Goal: Task Accomplishment & Management: Use online tool/utility

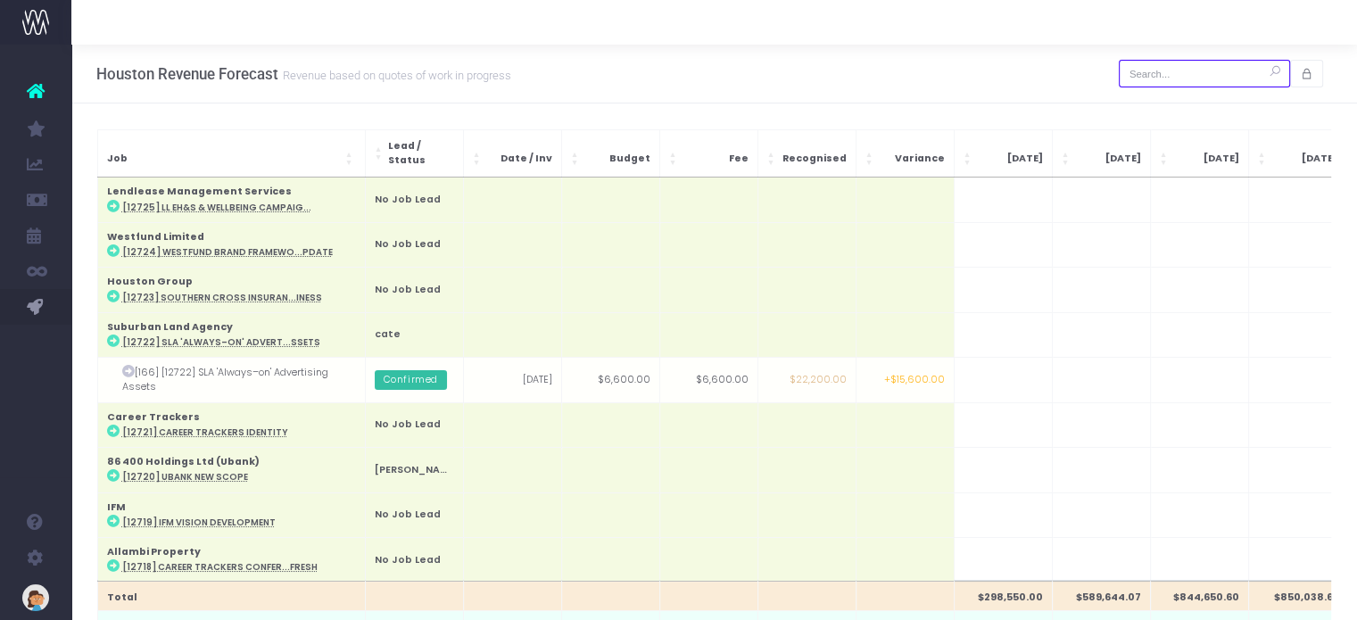
click at [1177, 68] on input "text" at bounding box center [1204, 74] width 171 height 28
click at [1168, 72] on input "text" at bounding box center [1204, 74] width 171 height 28
click at [1162, 77] on input "text" at bounding box center [1204, 74] width 171 height 28
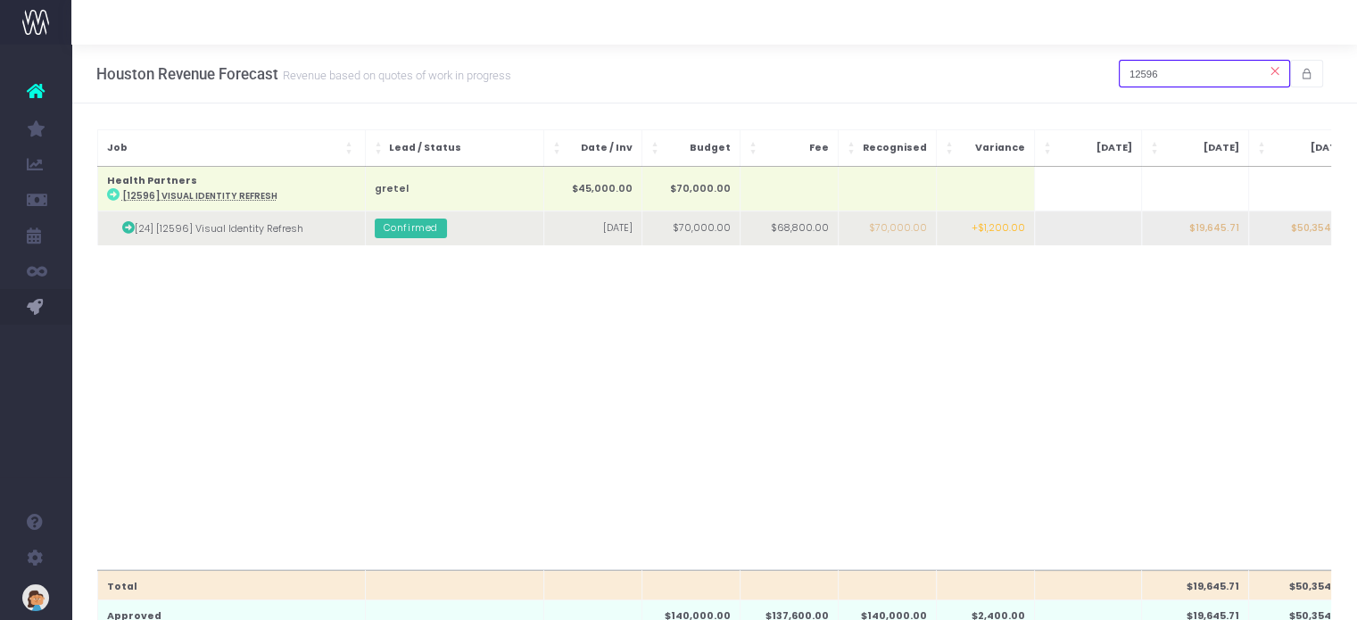
type input "12596"
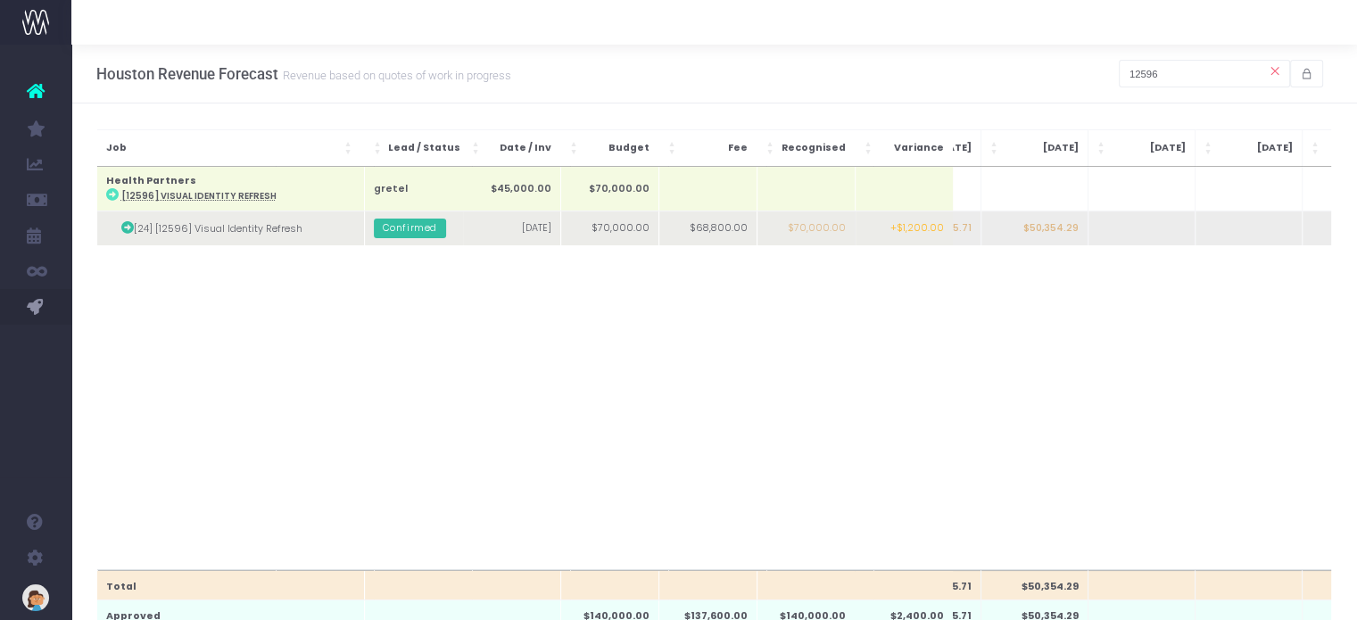
click at [1075, 229] on td "$50,354.29" at bounding box center [1034, 228] width 107 height 35
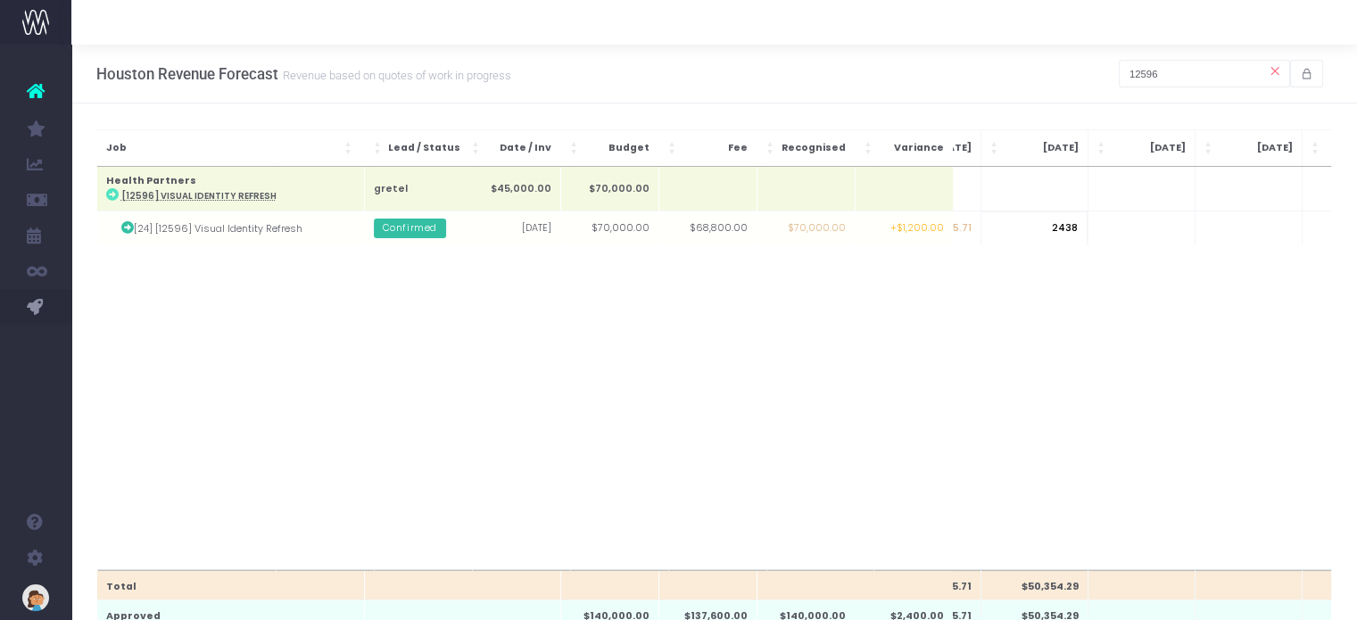
type input "24380"
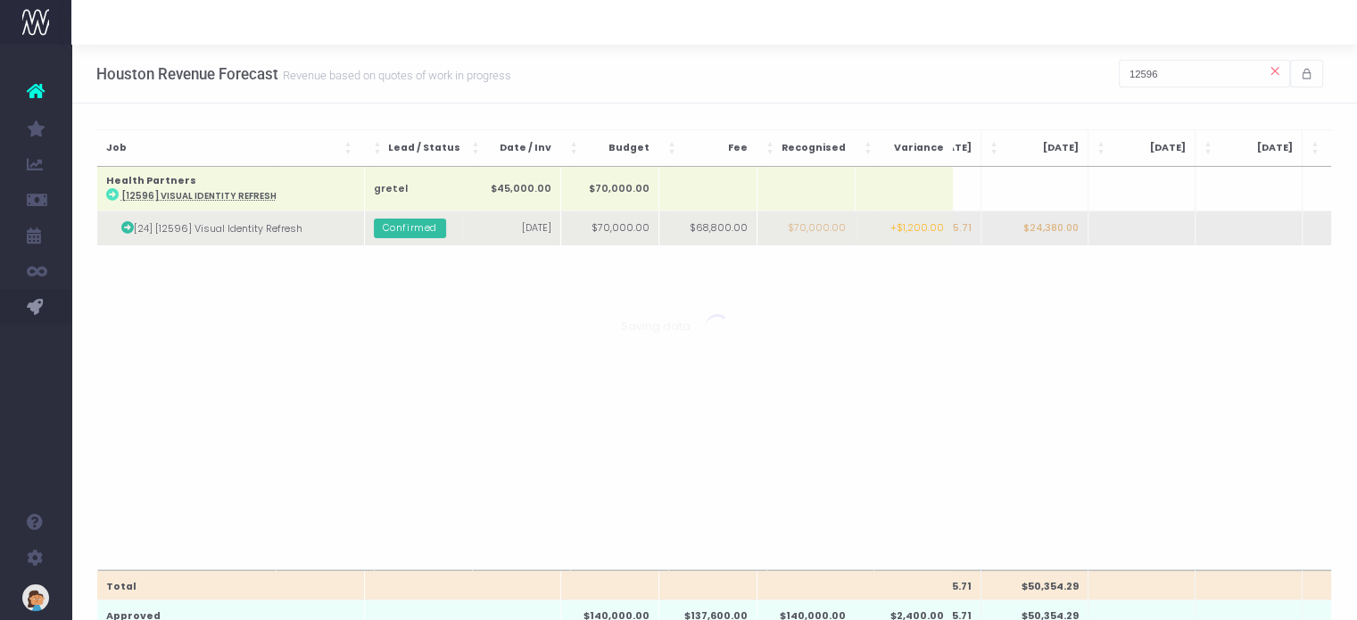
click at [1131, 230] on body "Oh my... this is bad. wayahead wasn't able to load this page. Please contact su…" at bounding box center [678, 310] width 1357 height 620
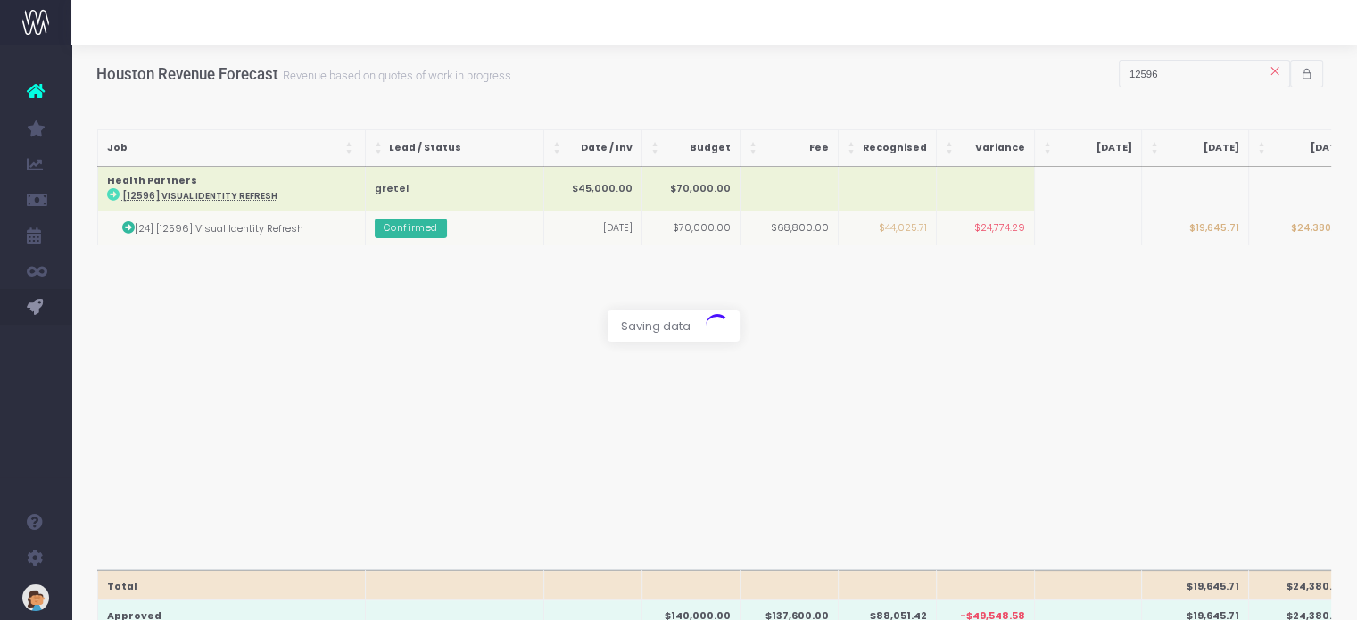
scroll to position [0, 268]
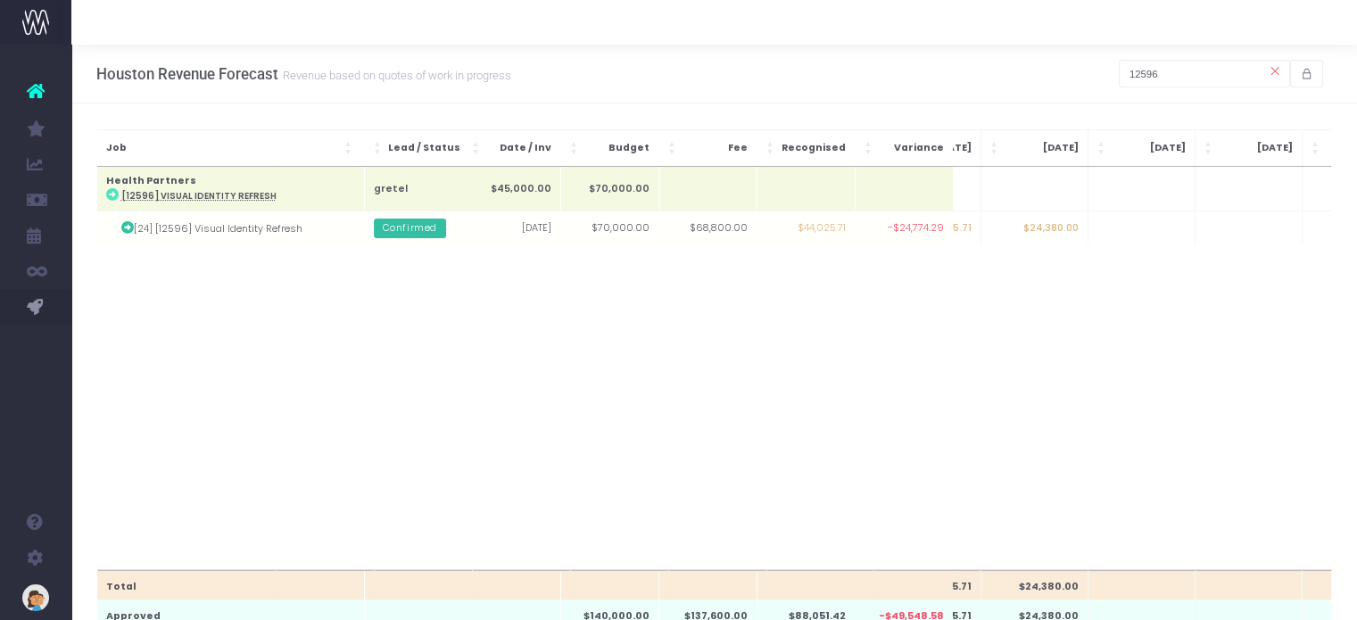
click at [1131, 230] on td at bounding box center [1141, 228] width 107 height 35
type input "24380"
click at [1071, 310] on body "Oh my... this is bad. wayahead wasn't able to load this page. Please contact su…" at bounding box center [678, 310] width 1357 height 620
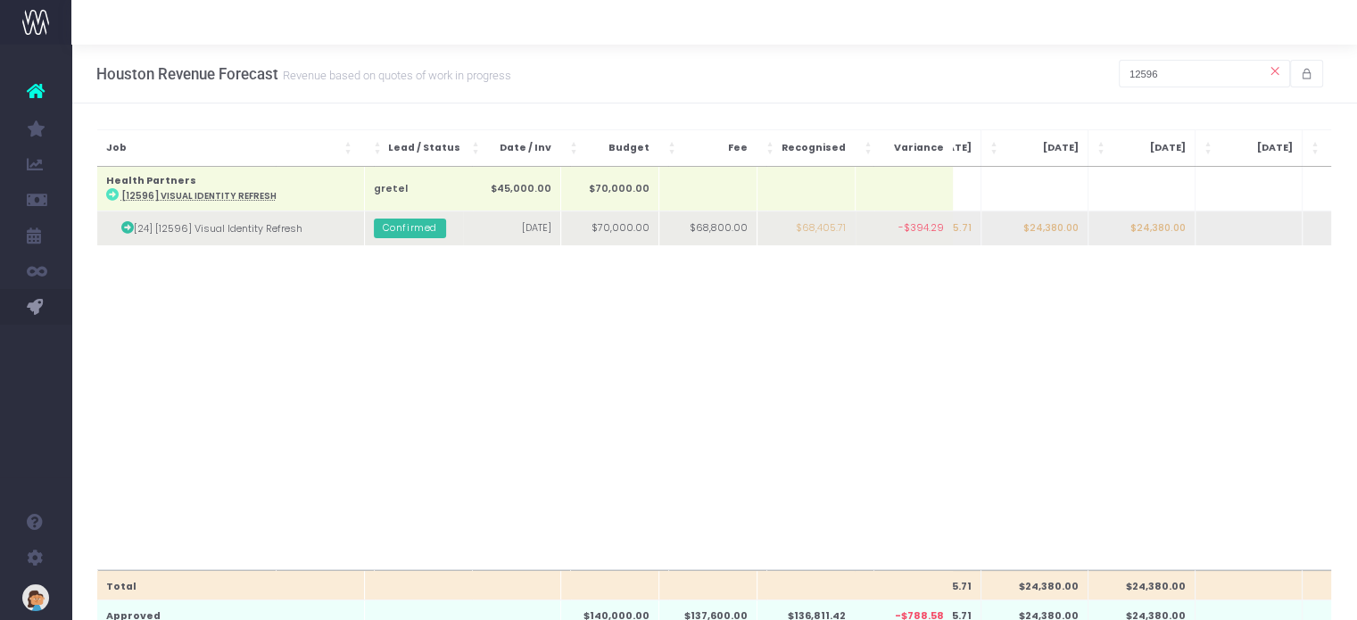
click at [1134, 231] on td "$24,380.00" at bounding box center [1141, 228] width 107 height 35
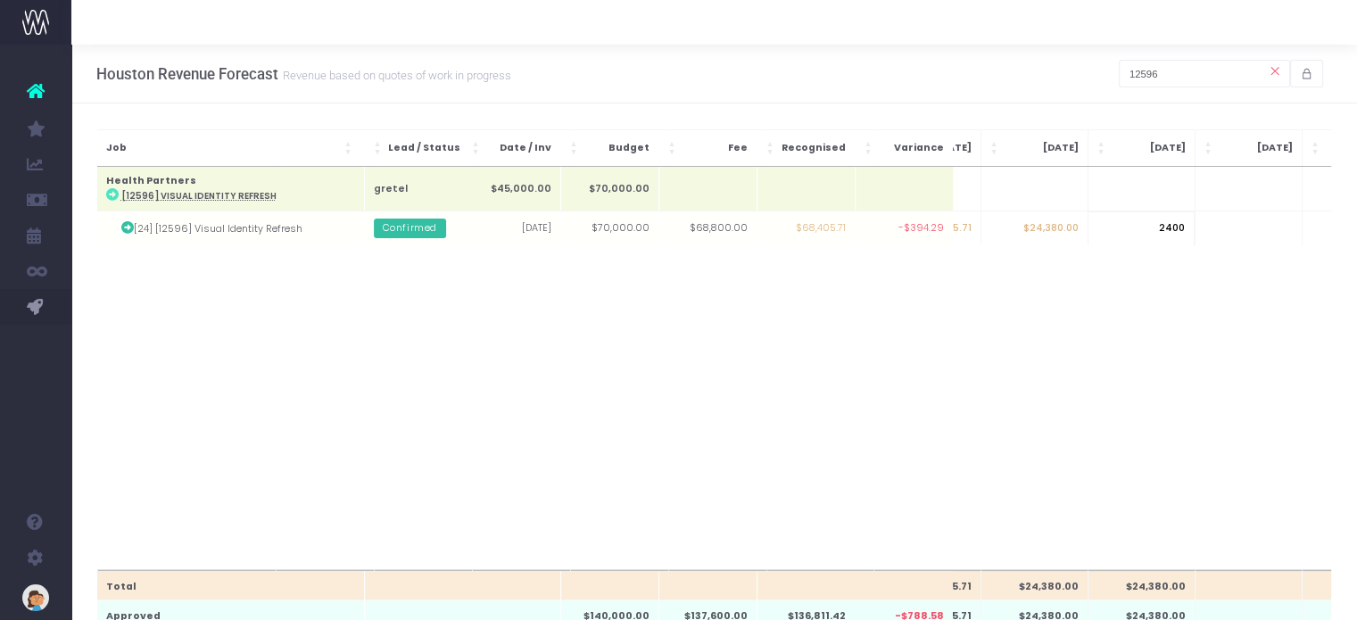
type input "24000"
click at [1071, 294] on body "Oh my... this is bad. wayahead wasn't able to load this page. Please contact su…" at bounding box center [678, 310] width 1357 height 620
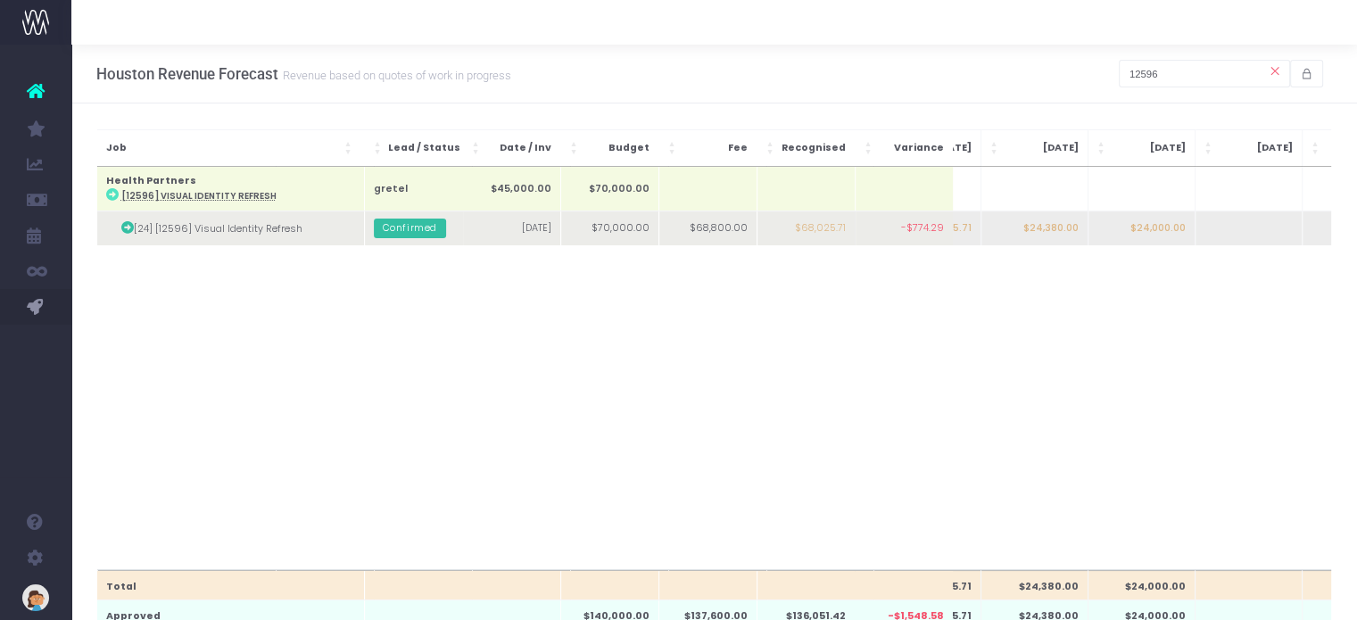
click at [1166, 231] on td "$24,000.00" at bounding box center [1141, 228] width 107 height 35
type input "24380"
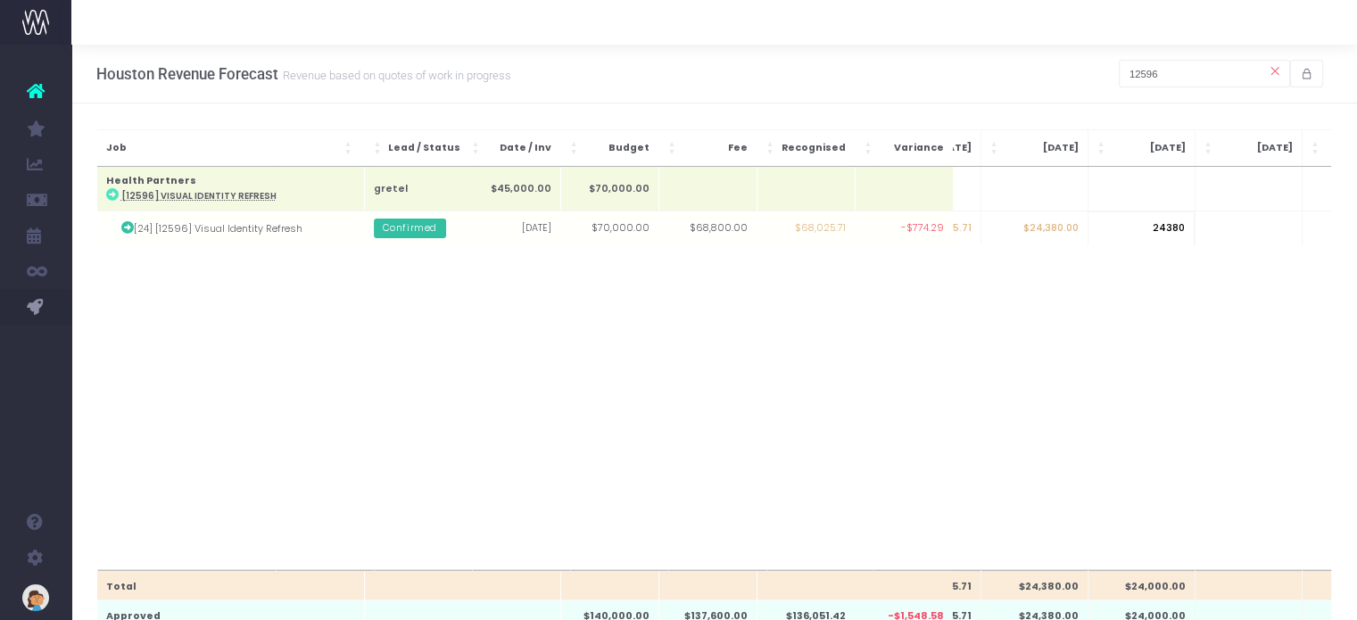
click at [817, 370] on body "Oh my... this is bad. wayahead wasn't able to load this page. Please contact su…" at bounding box center [678, 310] width 1357 height 620
drag, startPoint x: 1203, startPoint y: 67, endPoint x: 1071, endPoint y: 72, distance: 132.2
click at [1071, 71] on div "Houston Revenue Forecast Revenue based on quotes of work in progress 12596" at bounding box center [714, 74] width 1286 height 59
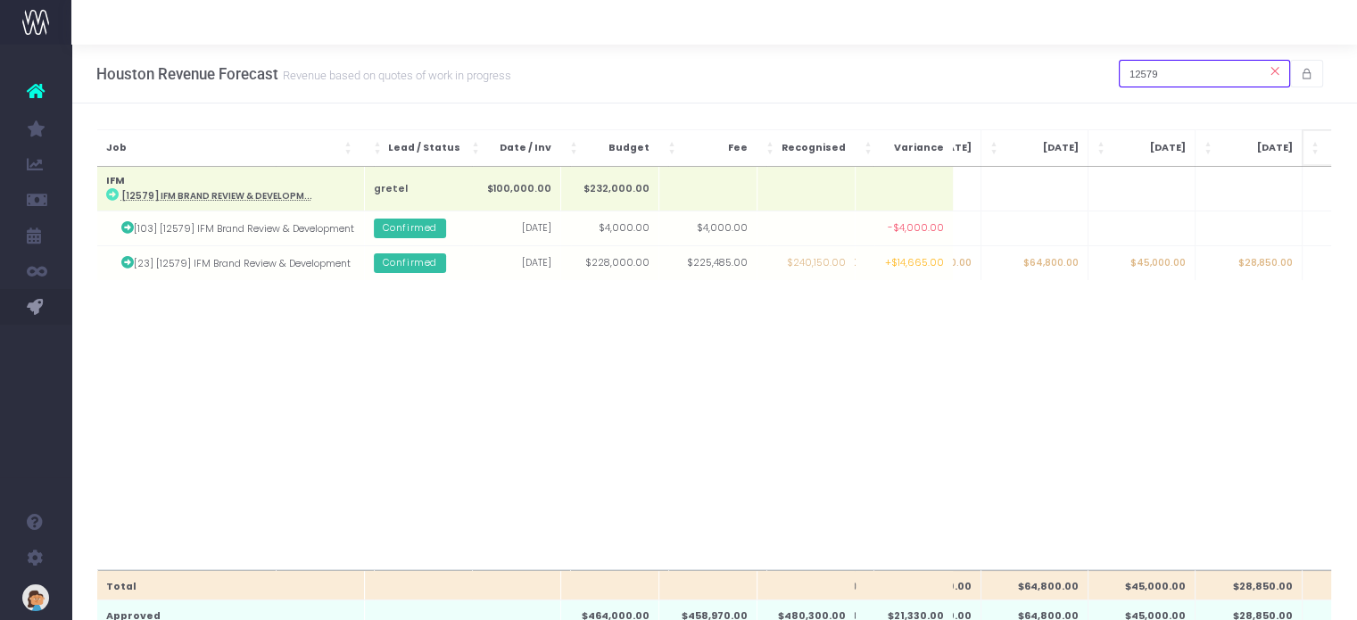
type input "12579"
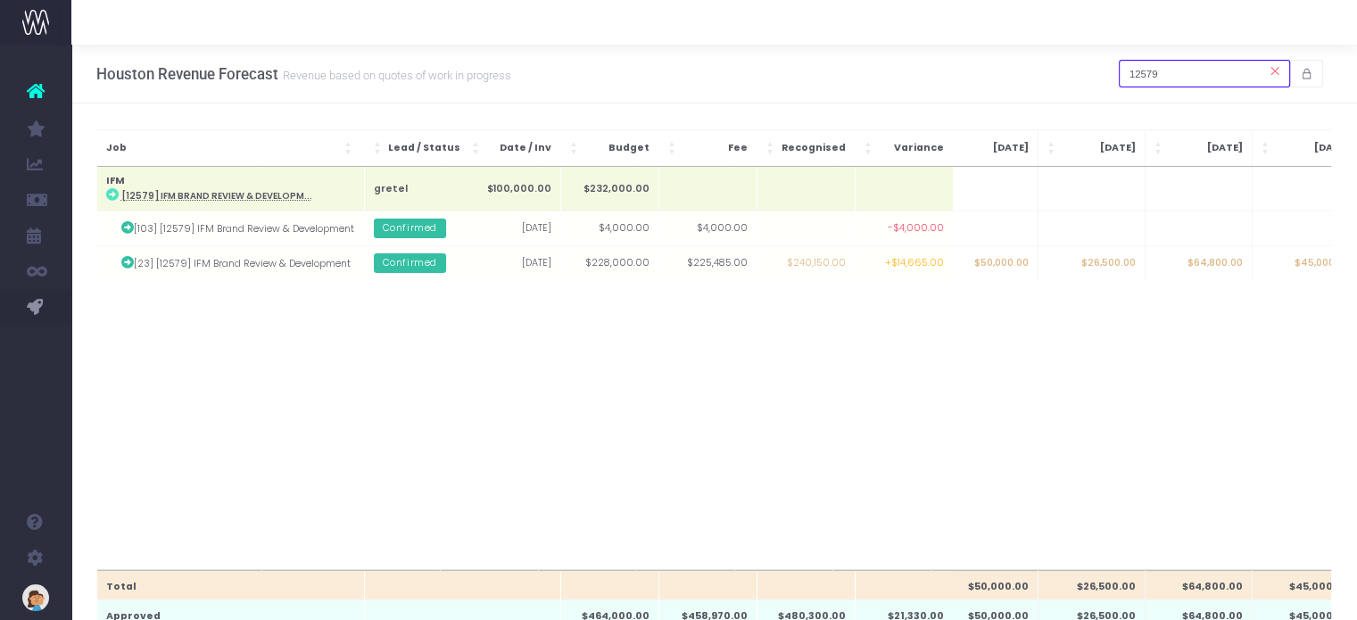
scroll to position [0, 0]
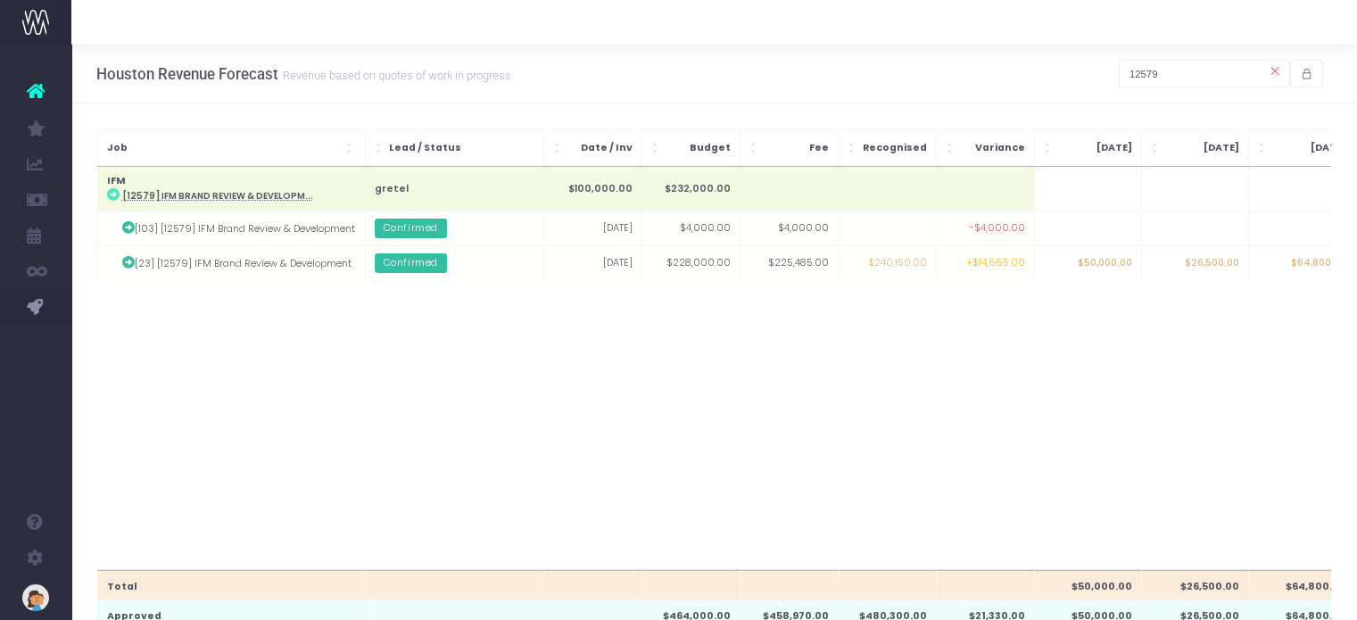
click at [1117, 263] on td "$50,000.00" at bounding box center [1087, 263] width 107 height 35
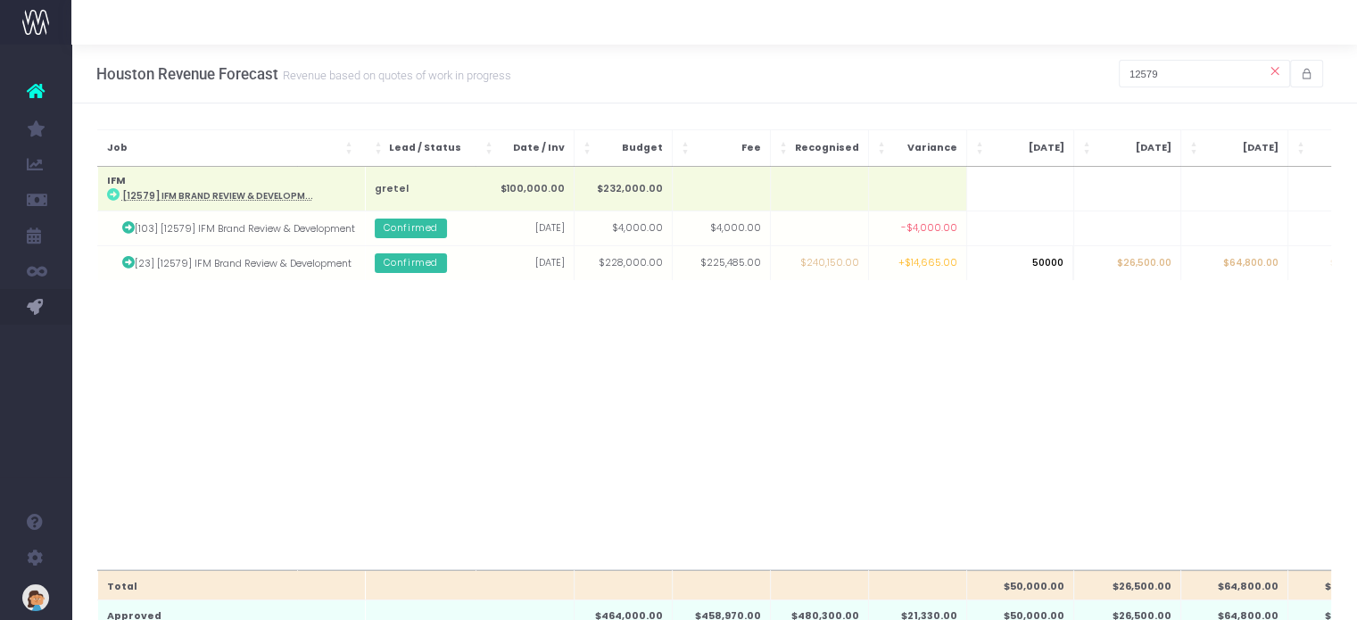
scroll to position [0, 80]
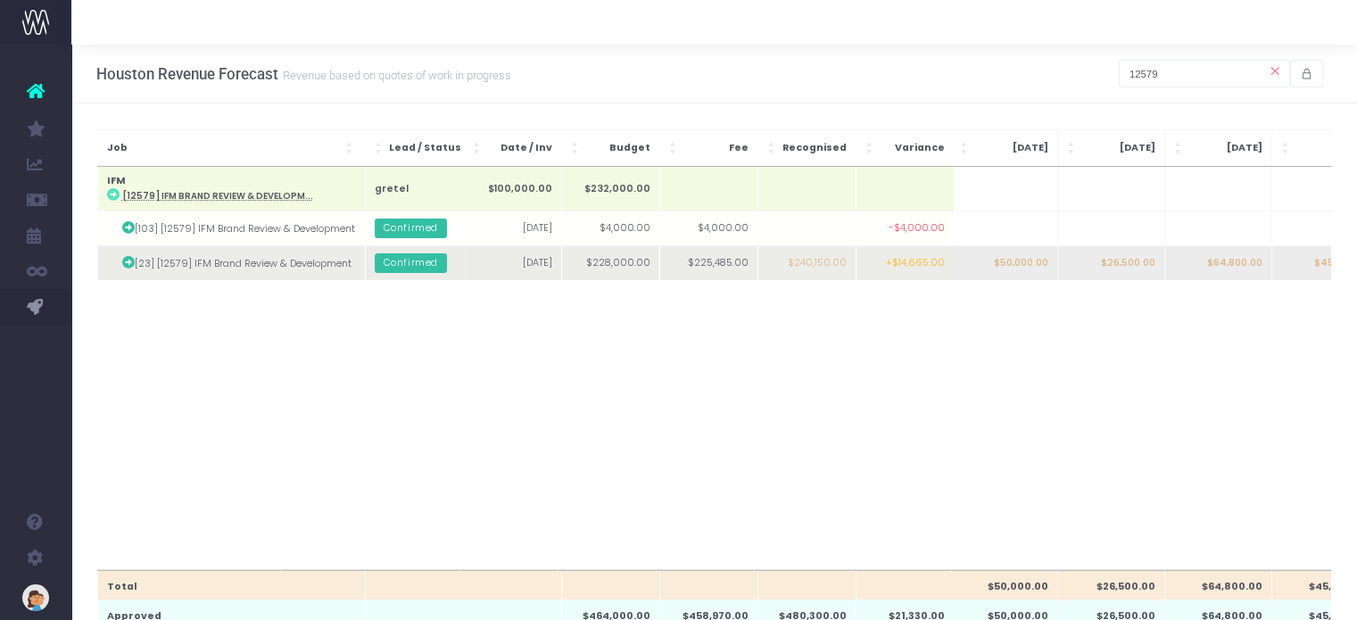
click at [1231, 261] on td "$64,800.00" at bounding box center [1218, 263] width 107 height 35
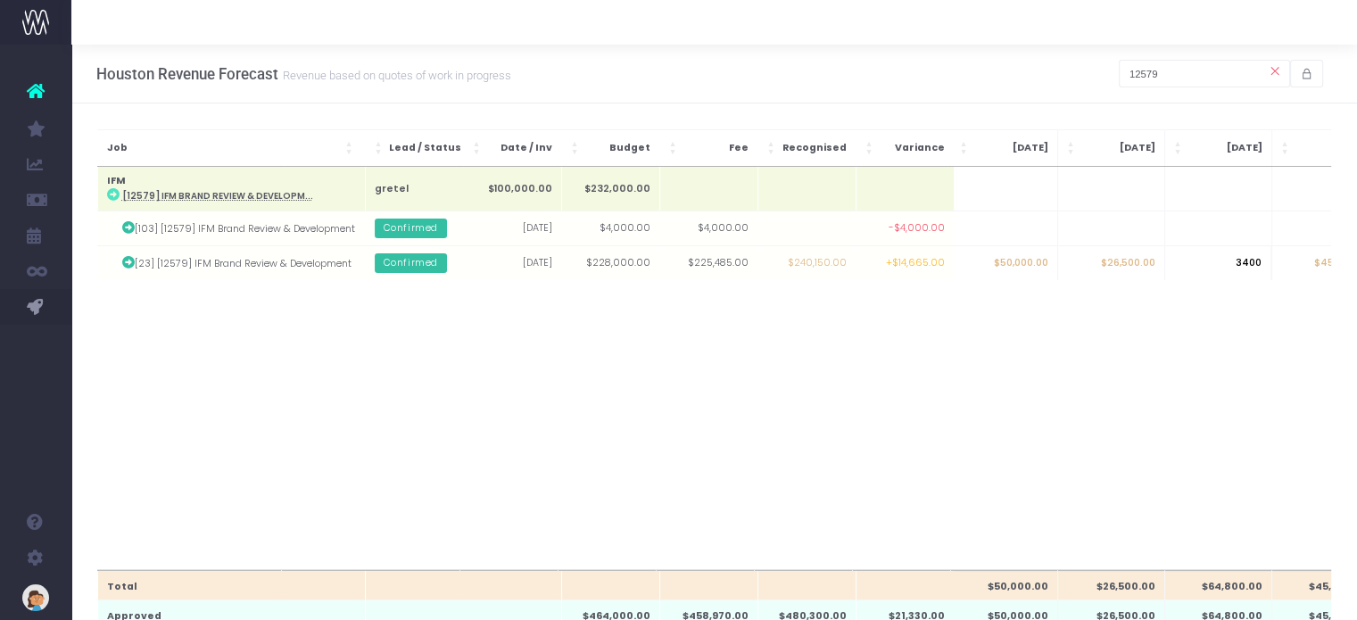
type input "34000"
click at [1206, 374] on body "Oh my... this is bad. wayahead wasn't able to load this page. Please contact su…" at bounding box center [678, 310] width 1357 height 620
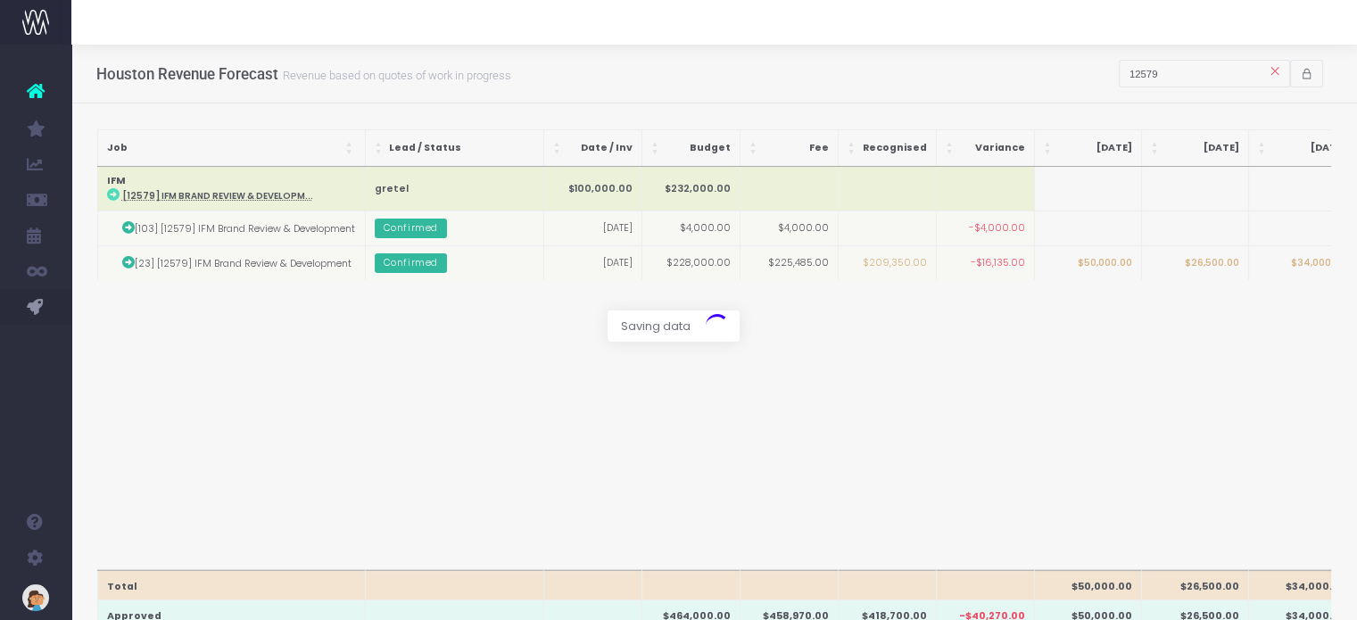
scroll to position [0, 84]
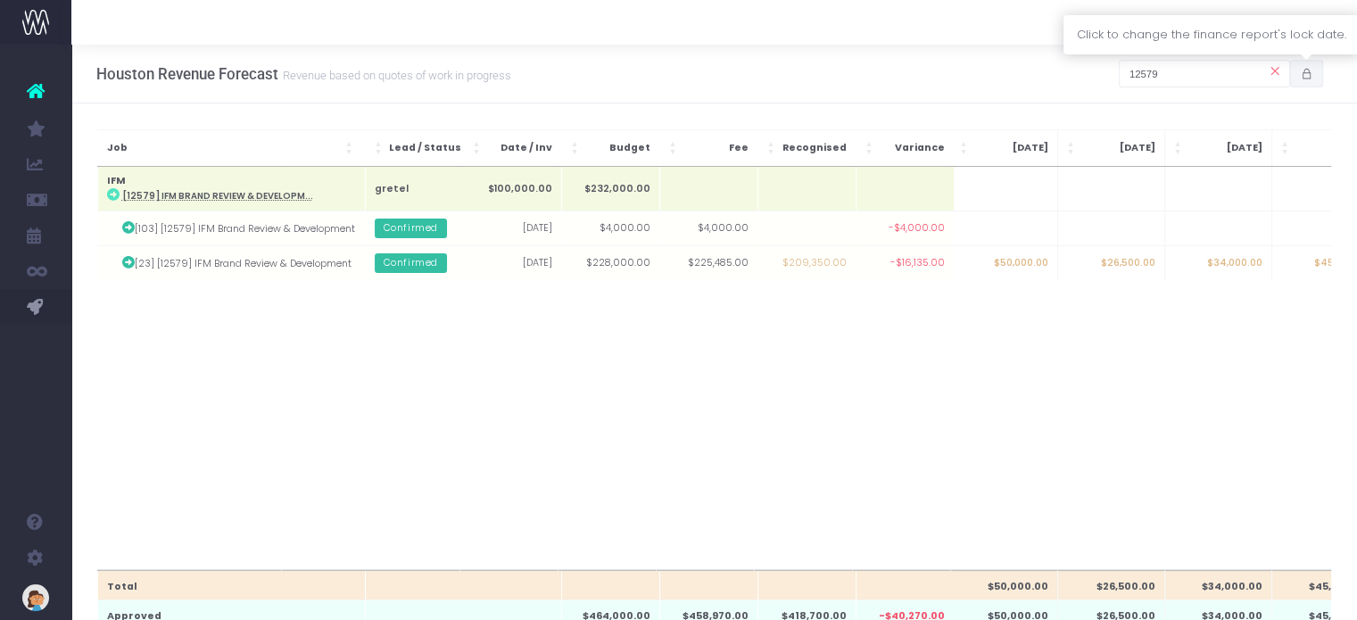
click at [1313, 74] on icon "button" at bounding box center [1307, 74] width 12 height 0
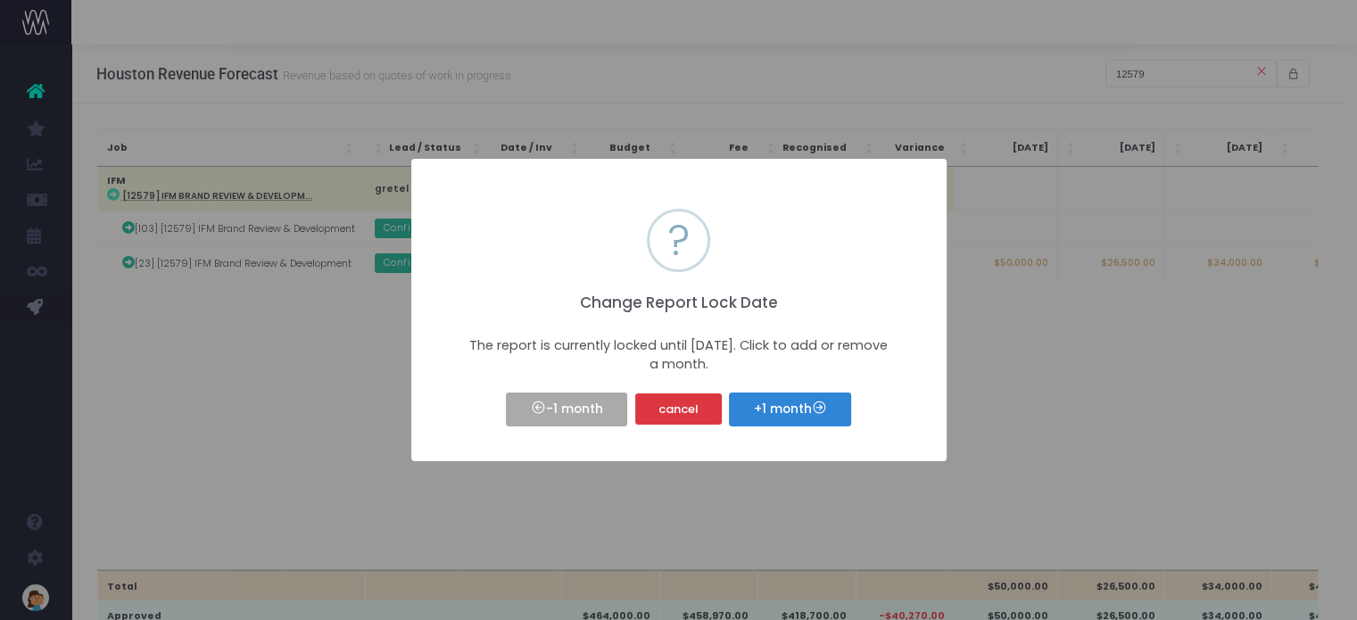
click at [728, 485] on div "× ? Change Report Lock Date The report is currently locked until Mar 25. Click …" at bounding box center [678, 310] width 1357 height 620
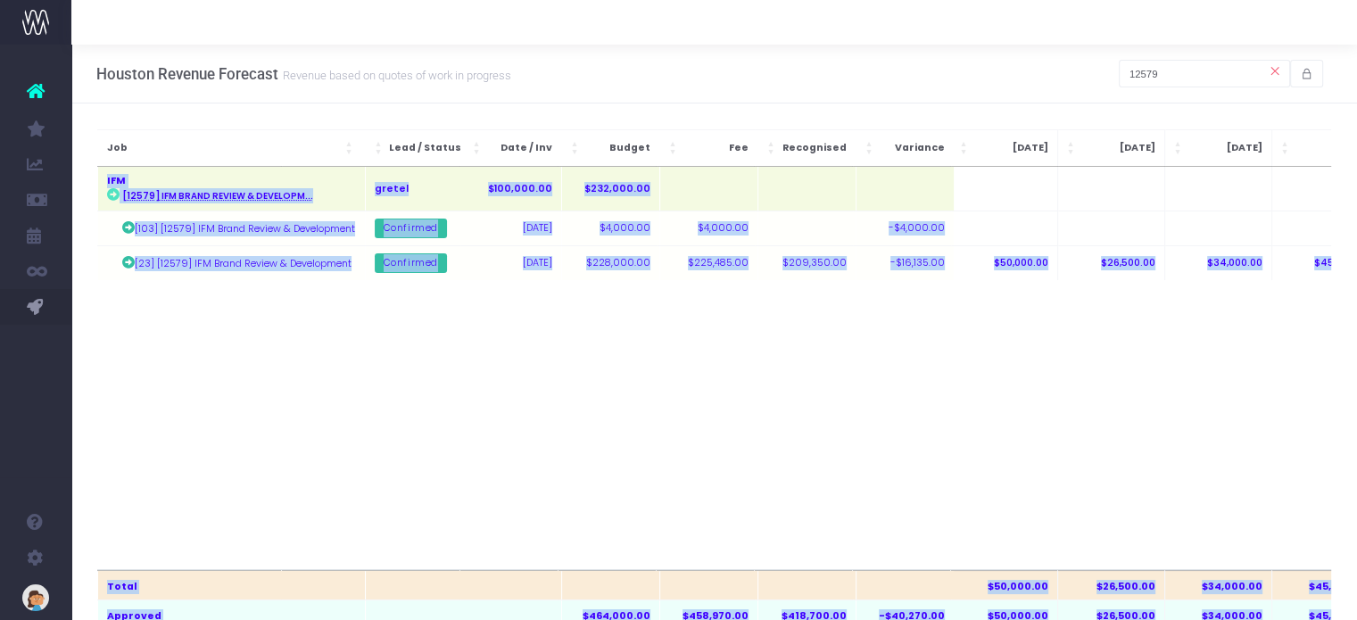
drag, startPoint x: 949, startPoint y: 560, endPoint x: 870, endPoint y: 482, distance: 111.1
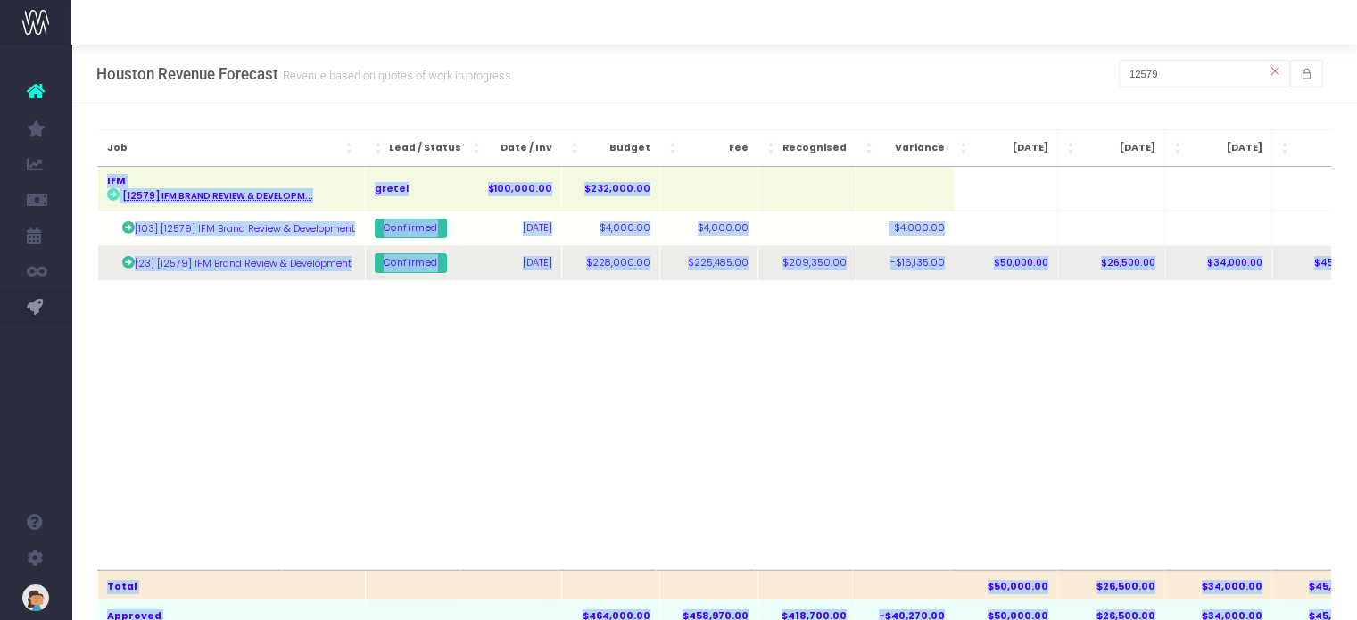
click at [1010, 253] on td "$50,000.00" at bounding box center [1003, 263] width 107 height 35
type input "50000"
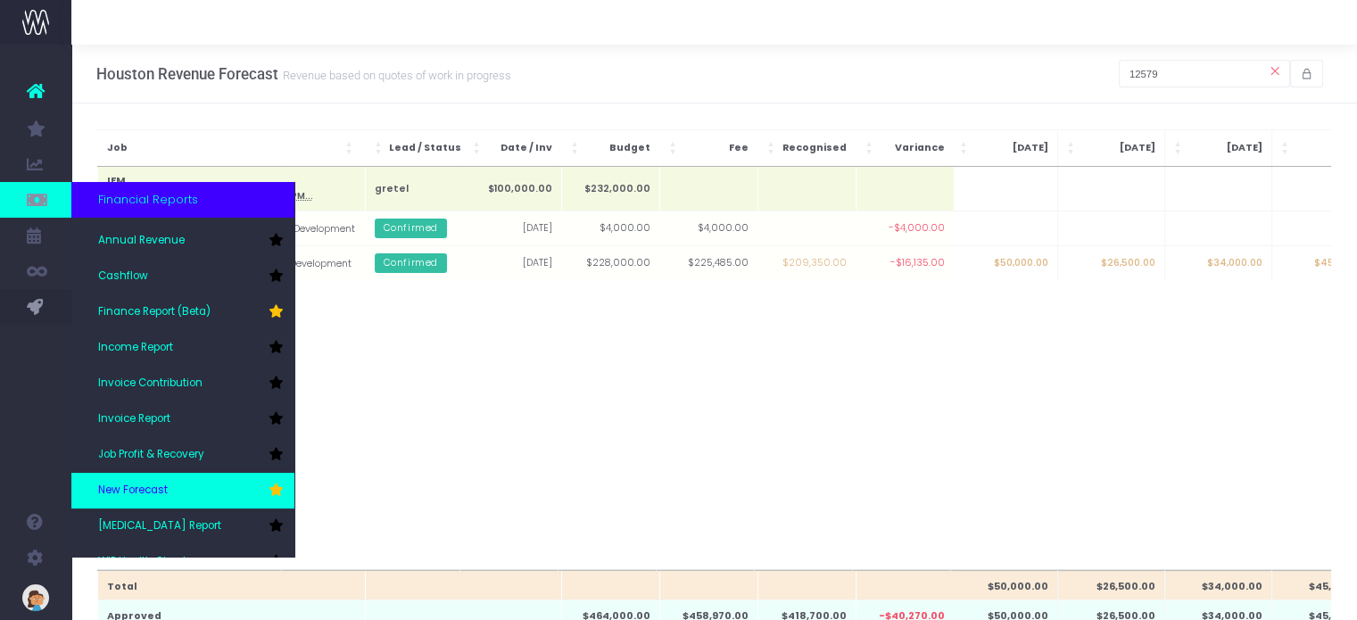
scroll to position [0, 0]
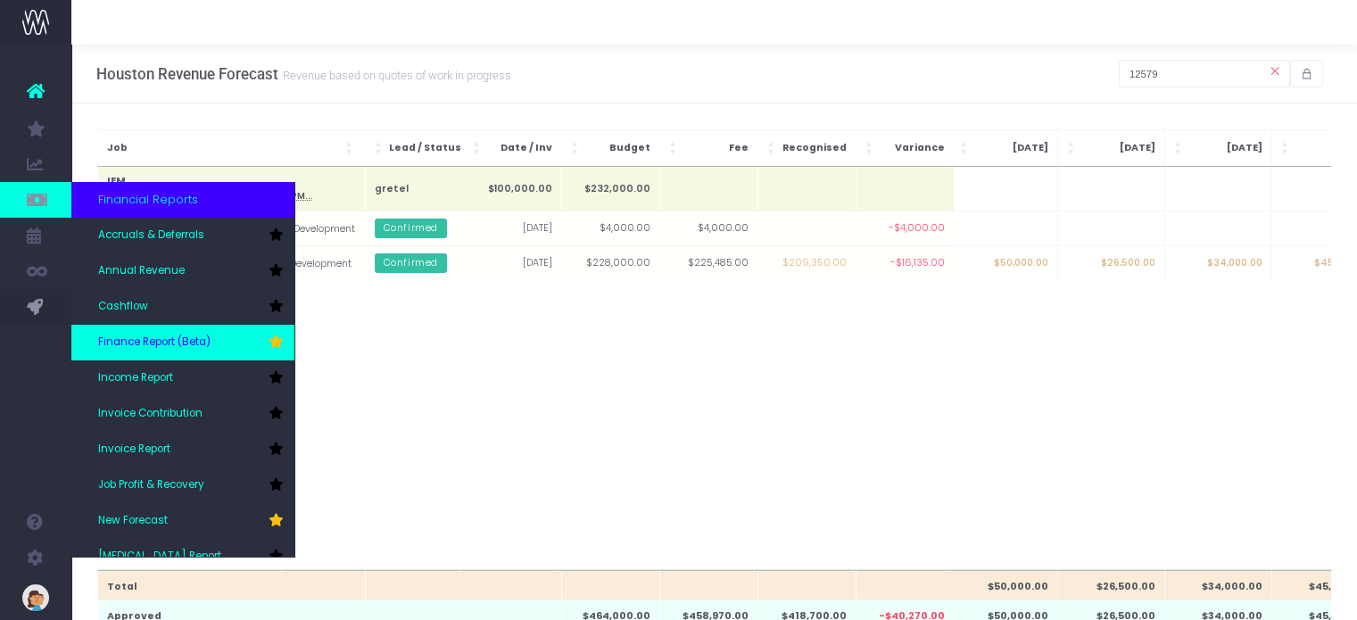
click at [203, 346] on span "Finance Report (Beta)" at bounding box center [154, 343] width 112 height 16
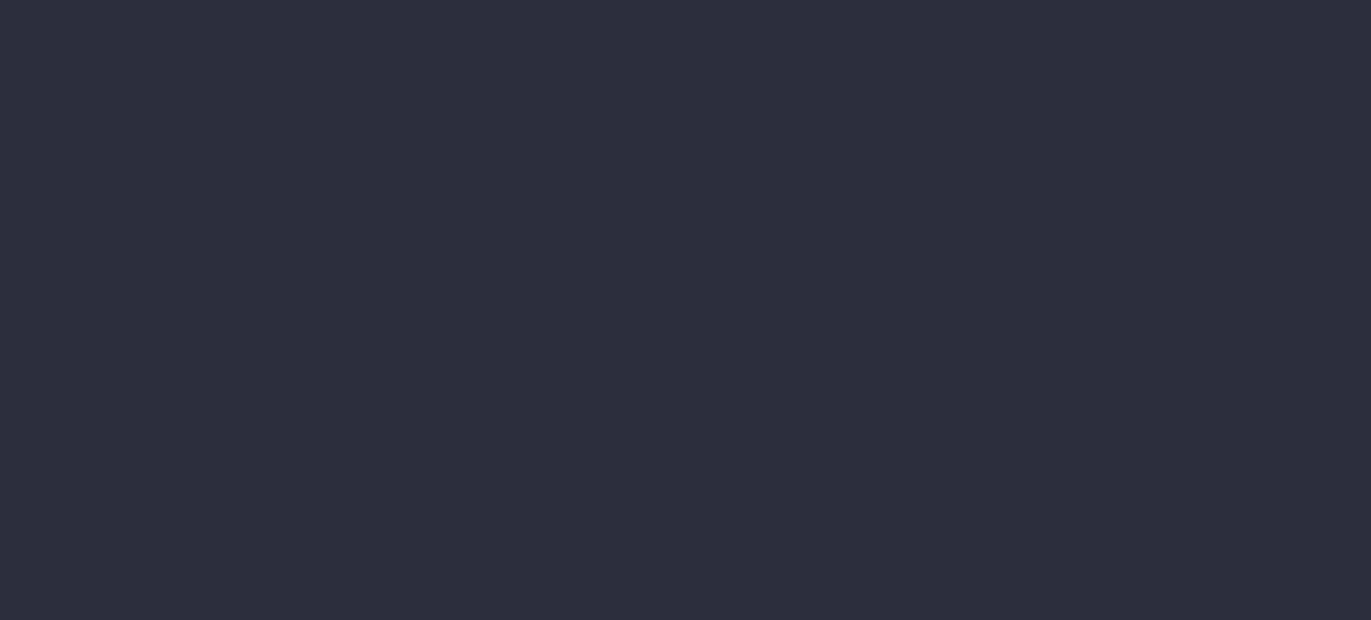
select select "finances"
select select "job"
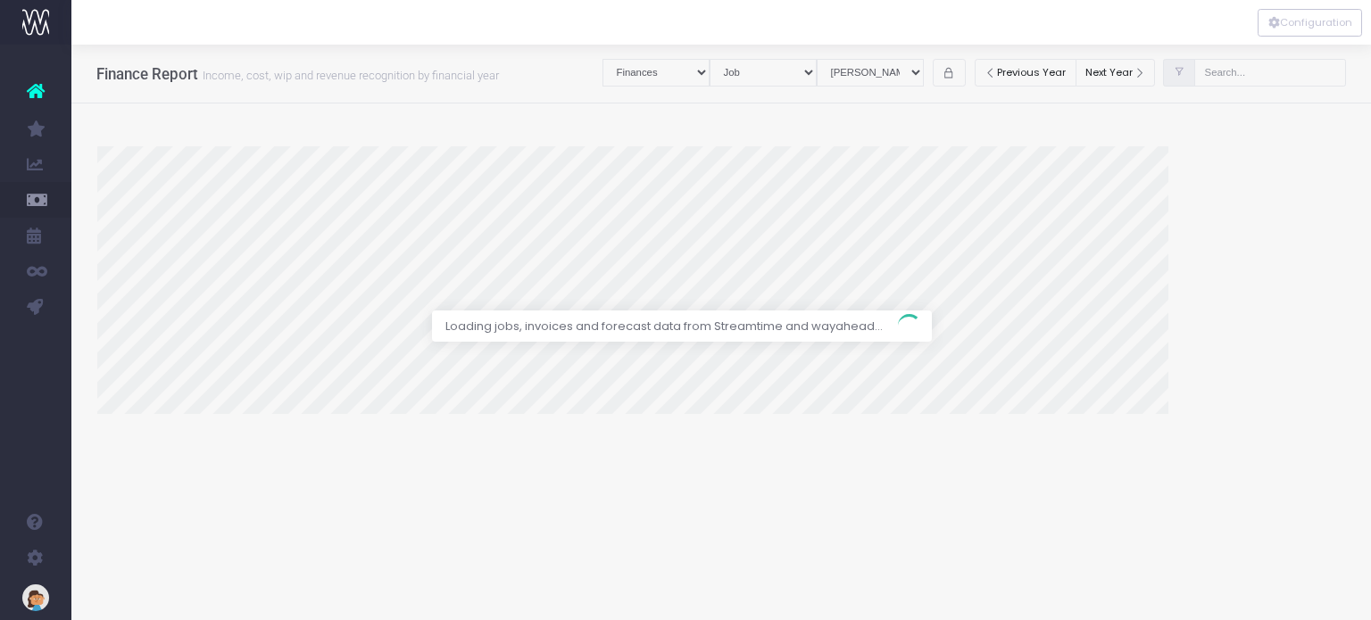
select select "revrec"
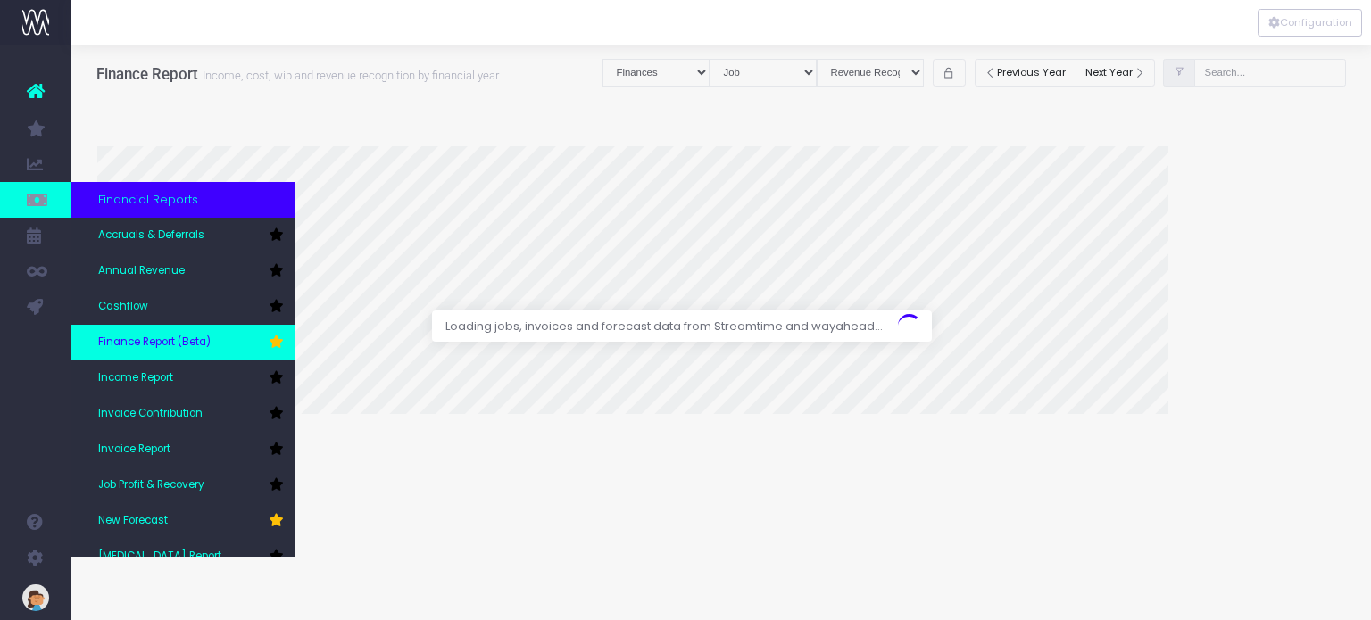
click at [203, 348] on span "Finance Report (Beta)" at bounding box center [154, 343] width 112 height 16
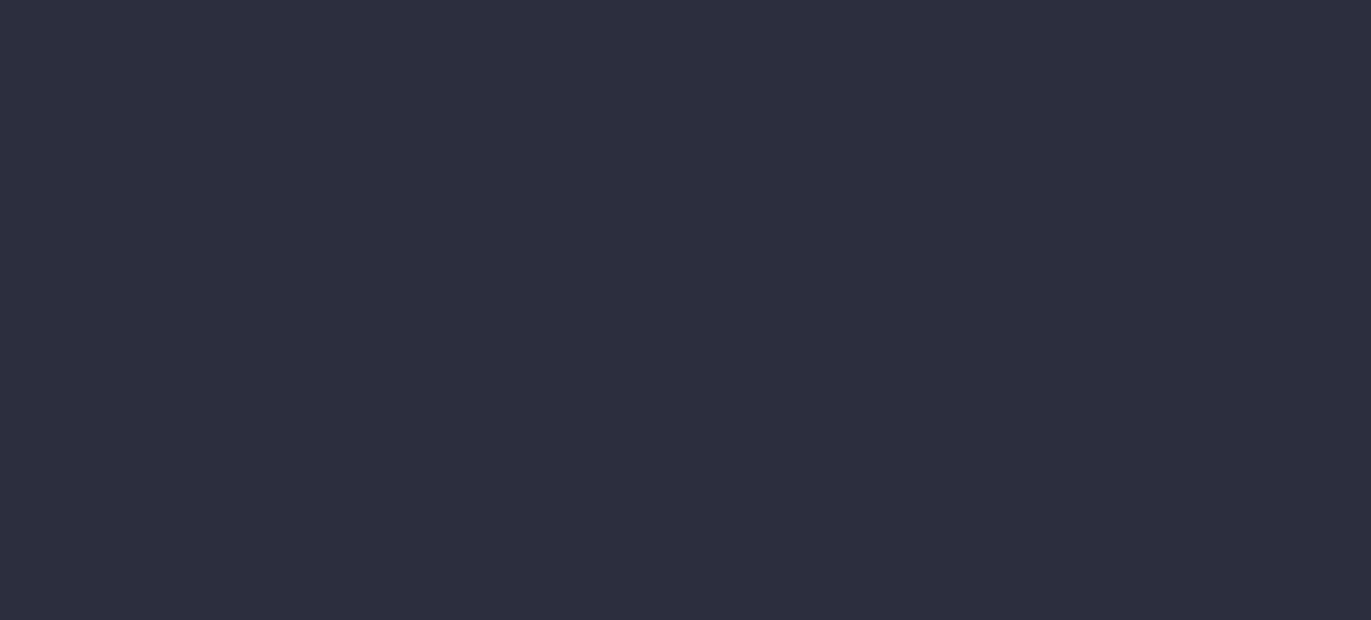
select select "finances"
select select "job"
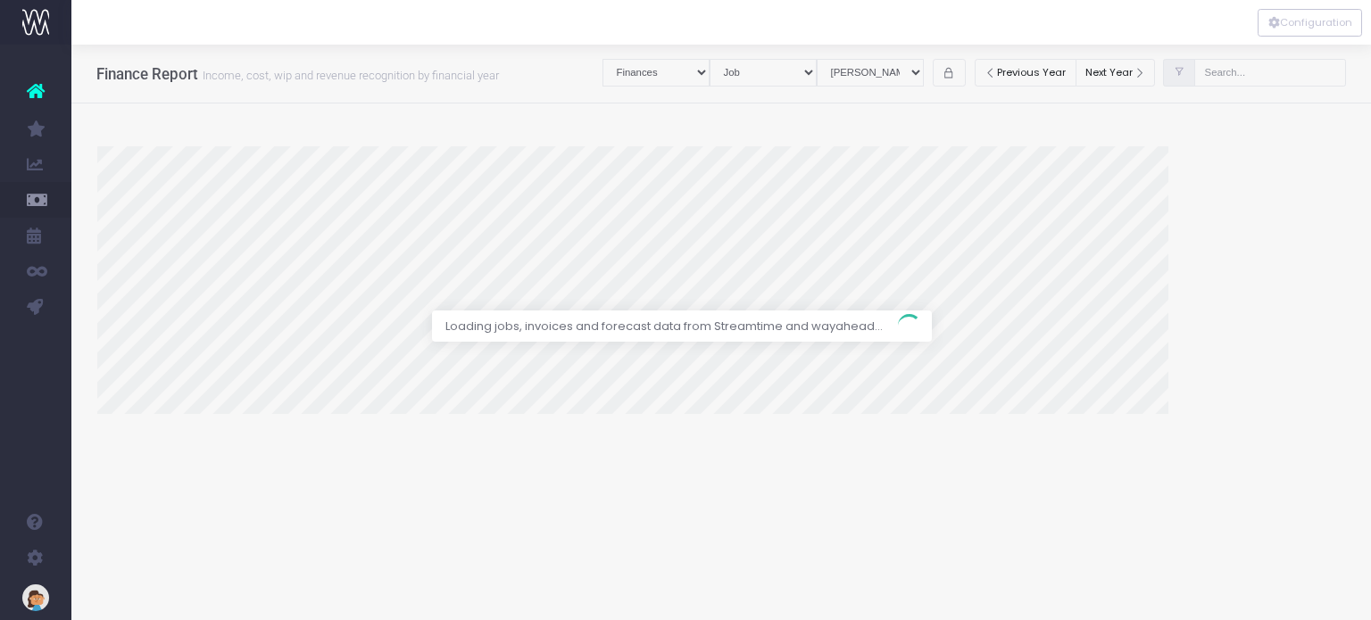
select select "revrec"
click at [253, 278] on div at bounding box center [685, 310] width 1371 height 620
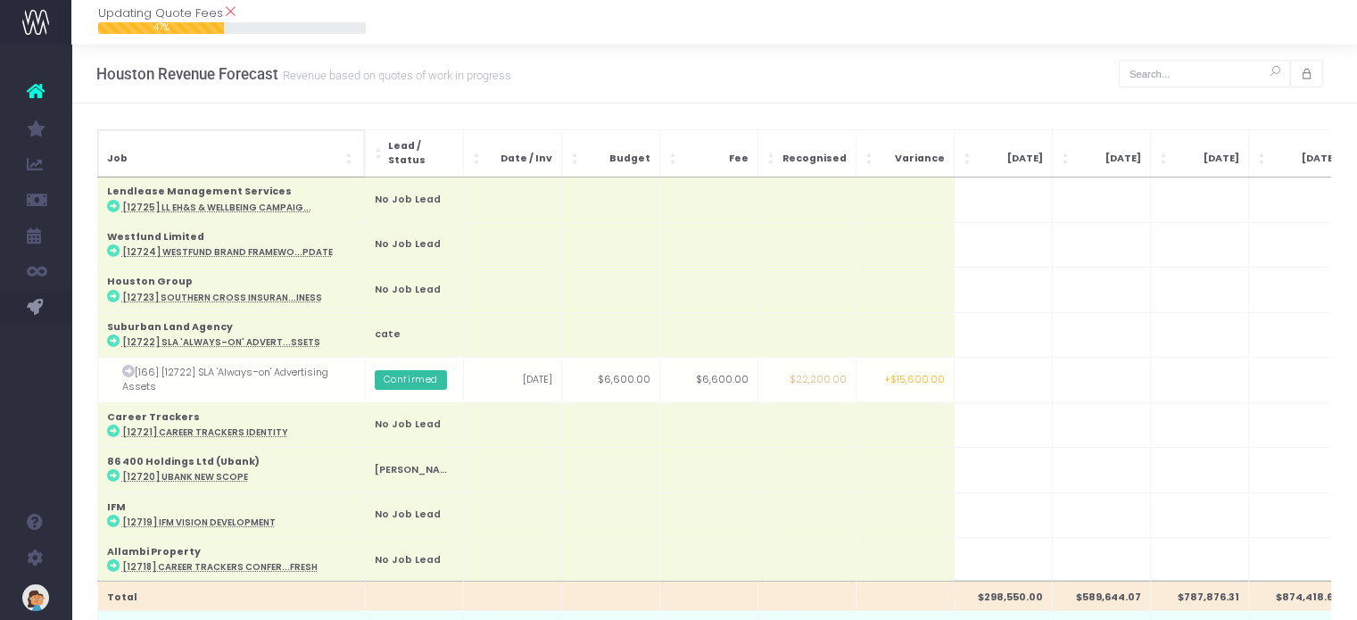
click at [140, 162] on span "Finance Report (Beta)" at bounding box center [119, 164] width 42 height 47
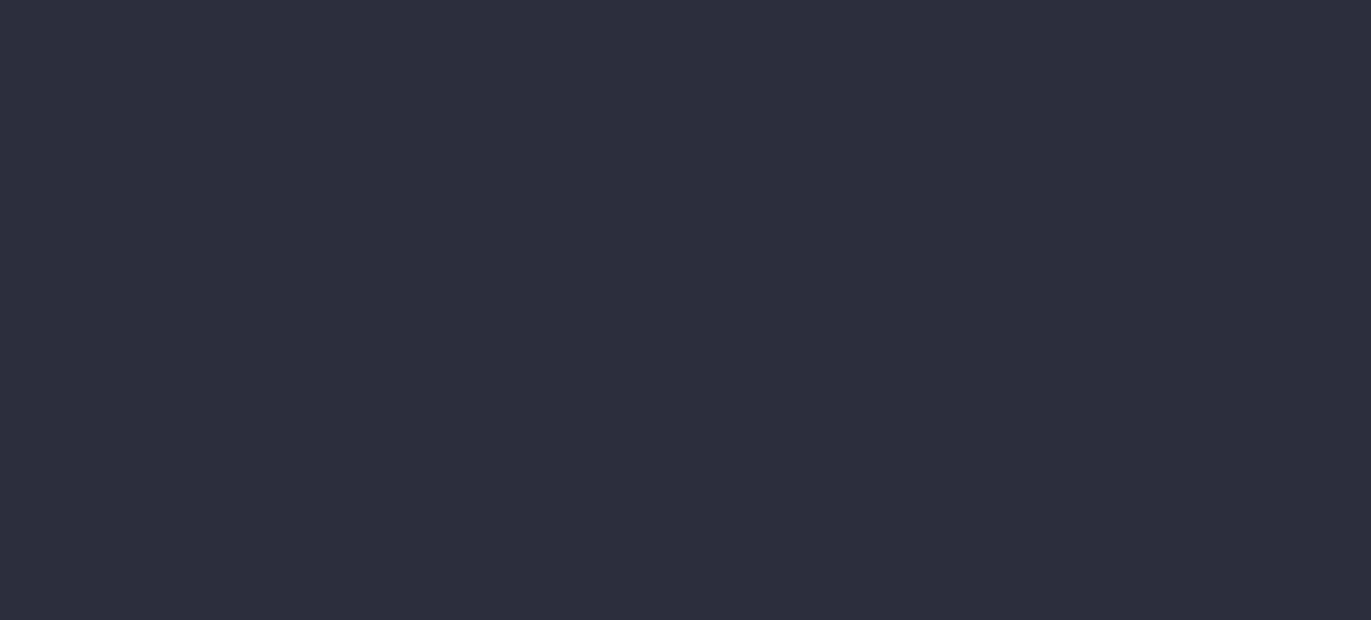
select select "finances"
select select "job"
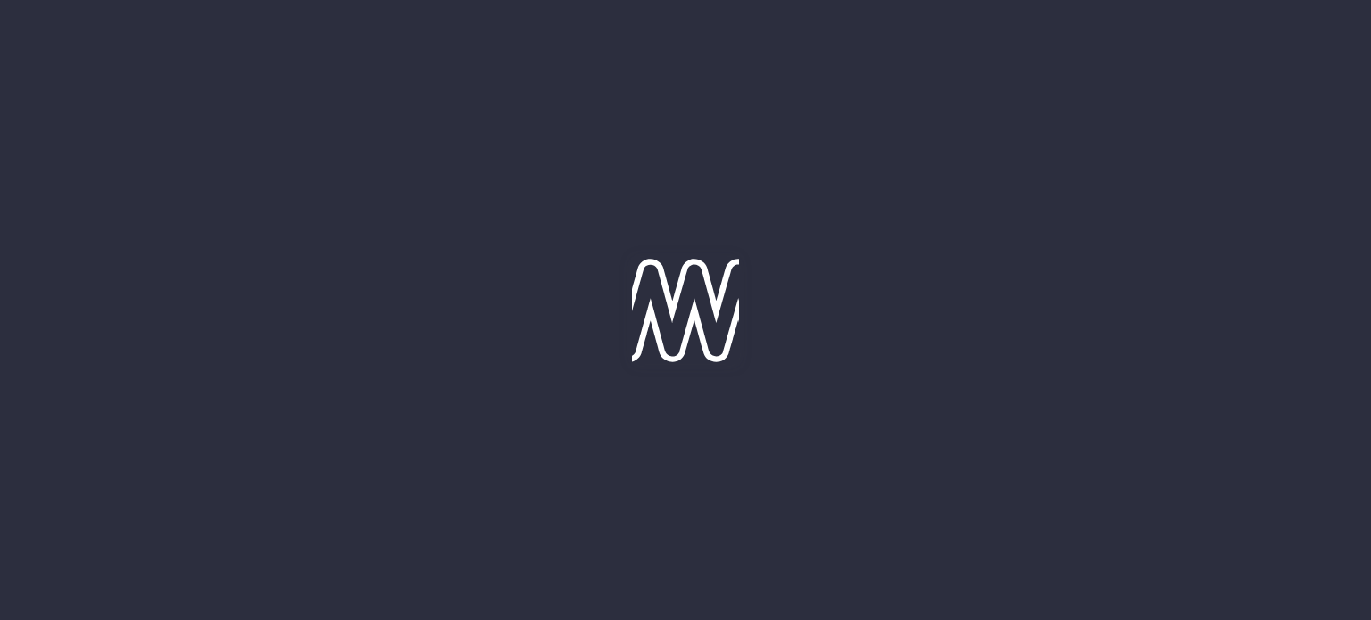
select select "revrec"
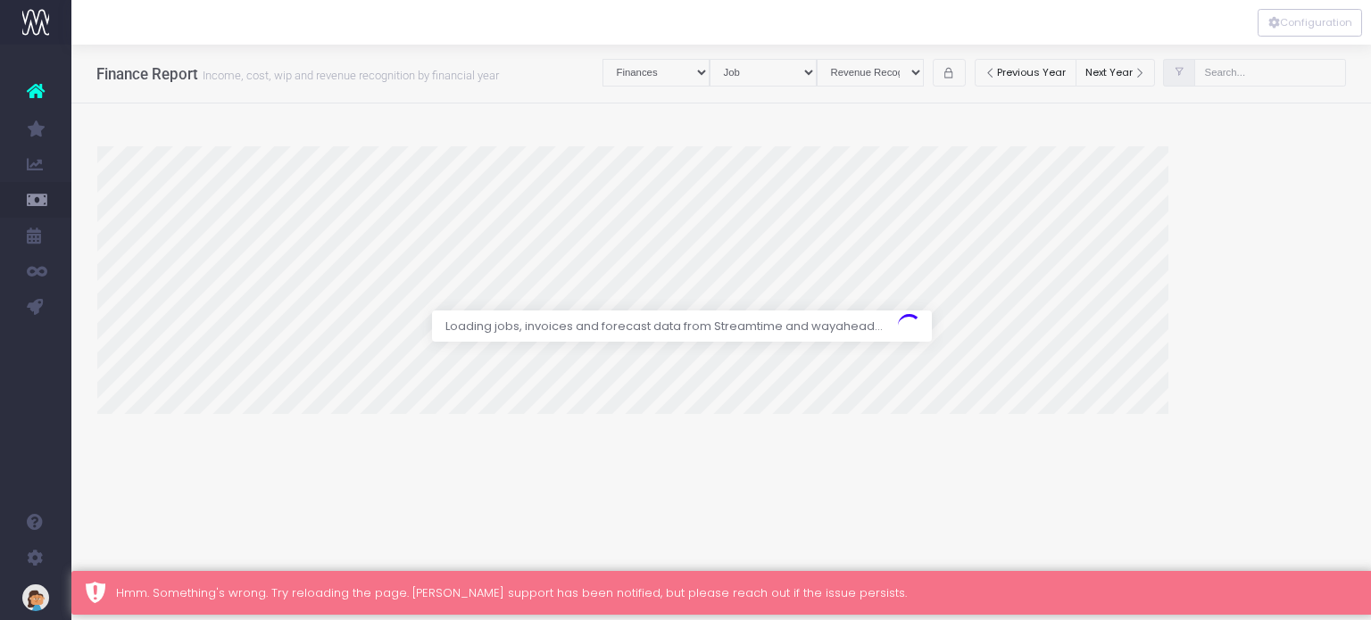
drag, startPoint x: 619, startPoint y: 452, endPoint x: 734, endPoint y: 617, distance: 200.7
click at [619, 452] on div at bounding box center [685, 310] width 1371 height 620
click at [571, 228] on div at bounding box center [685, 310] width 1371 height 620
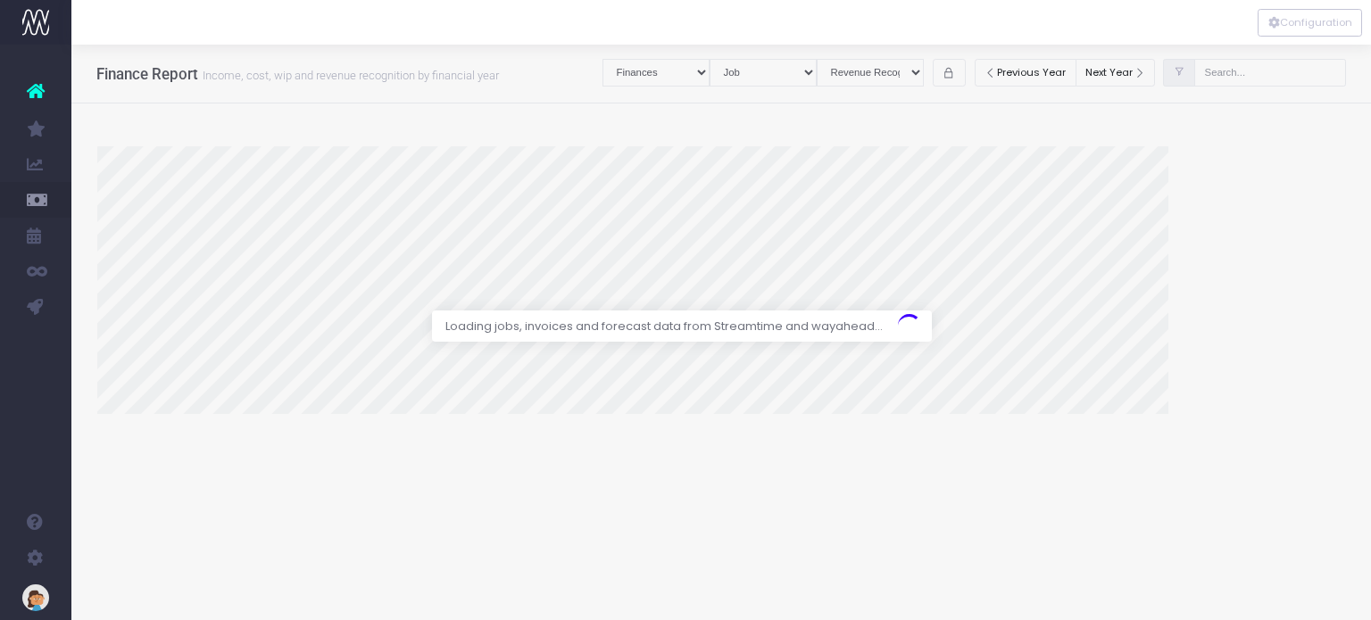
click at [735, 178] on div at bounding box center [685, 310] width 1371 height 620
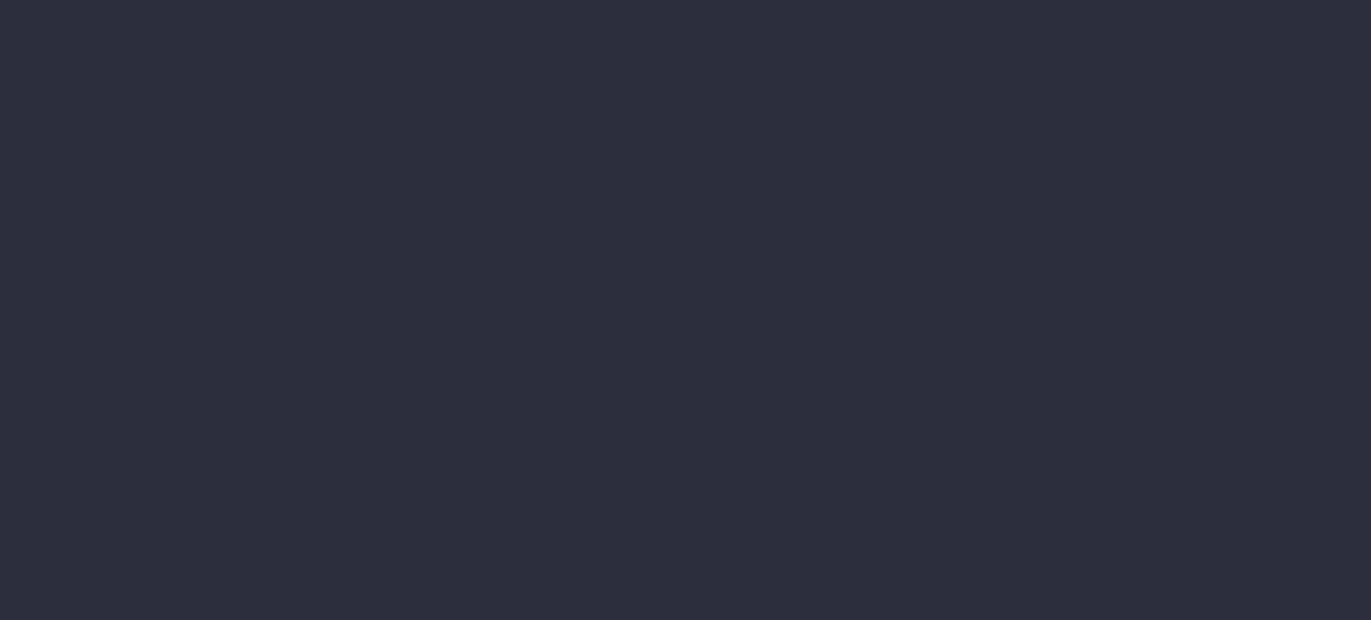
select select "finances"
select select "job"
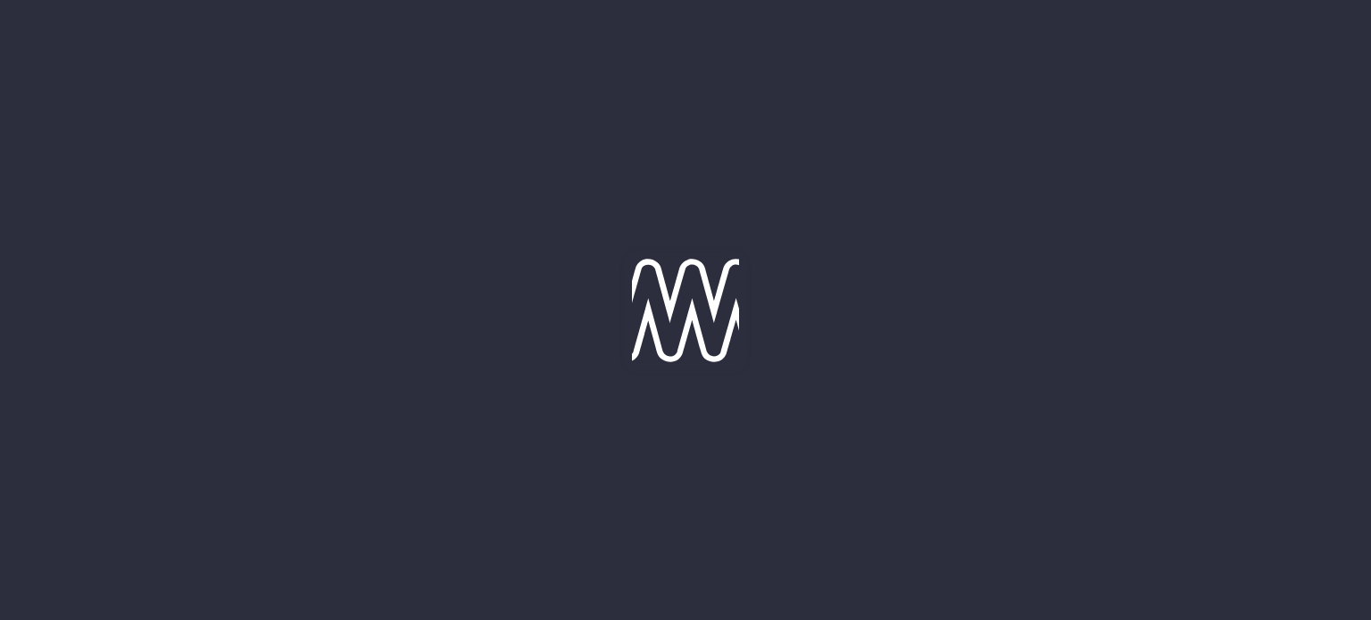
select select "revrec"
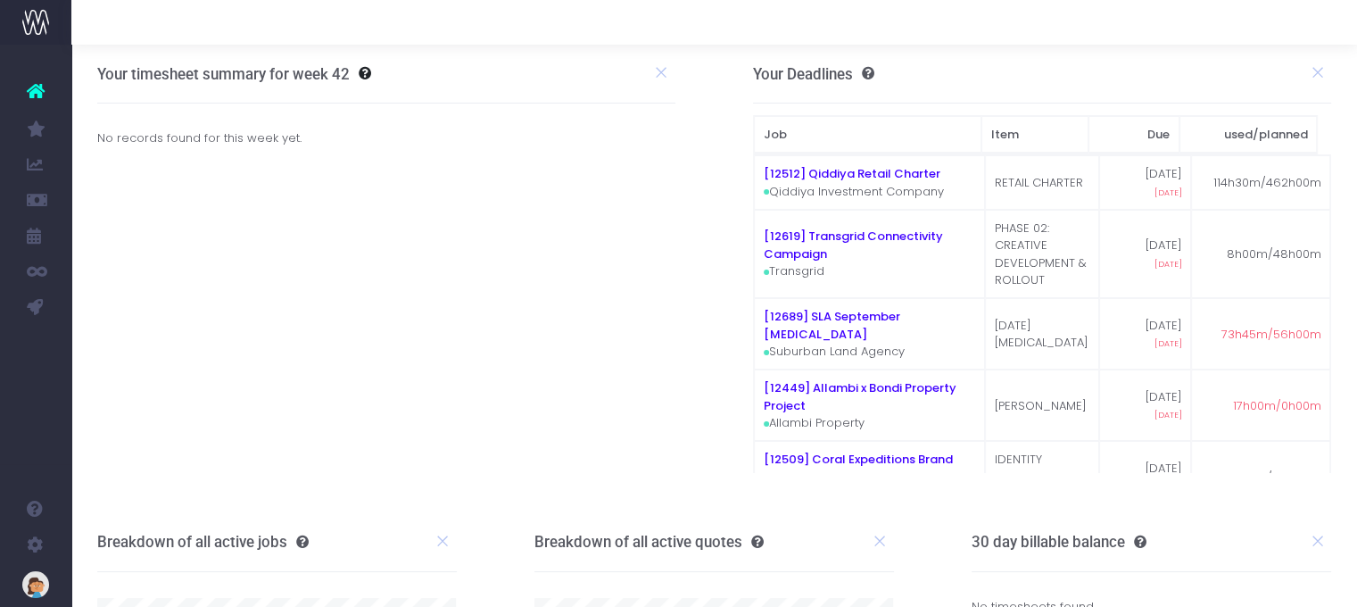
click at [114, 161] on span "Finance Report (Beta)" at bounding box center [119, 164] width 42 height 47
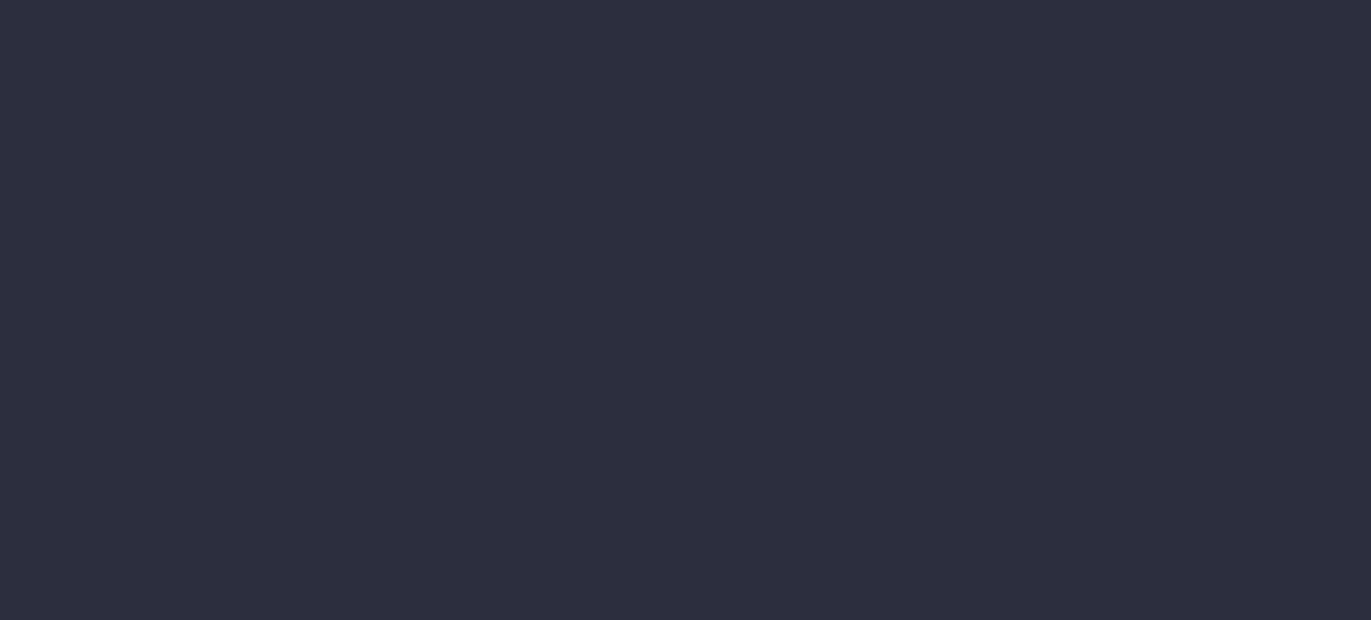
select select "finances"
select select "job"
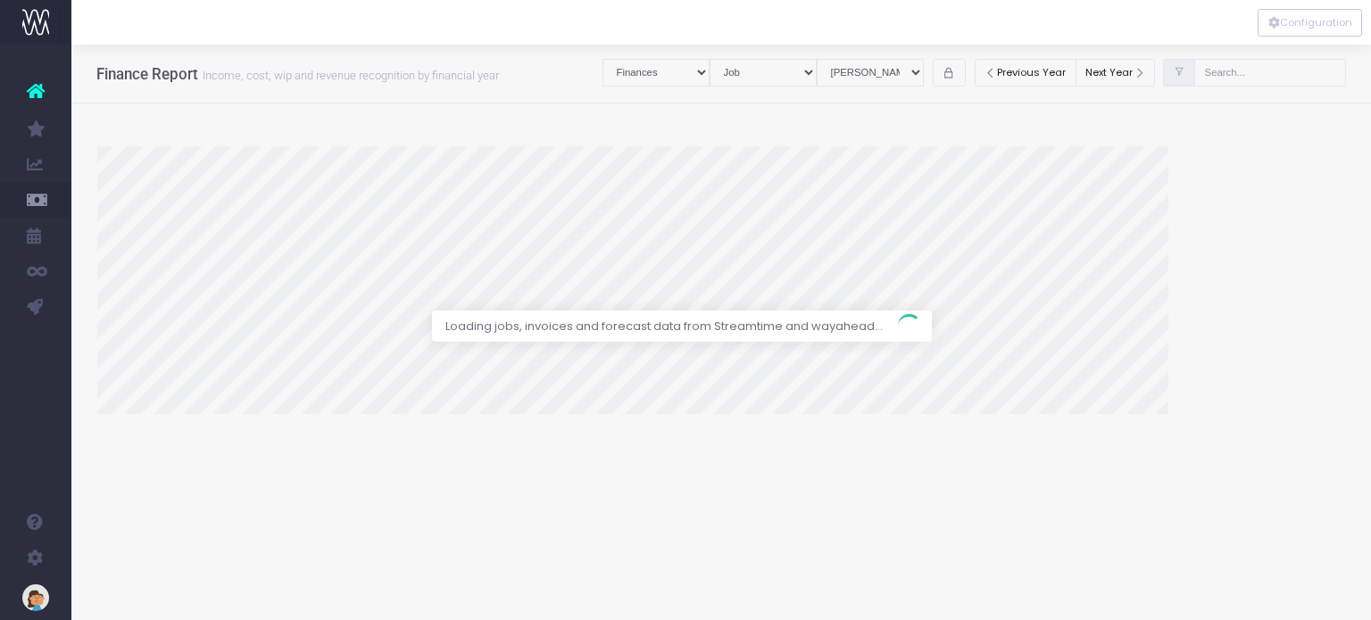
select select "revrec"
